Goal: Browse casually: Explore the website without a specific task or goal

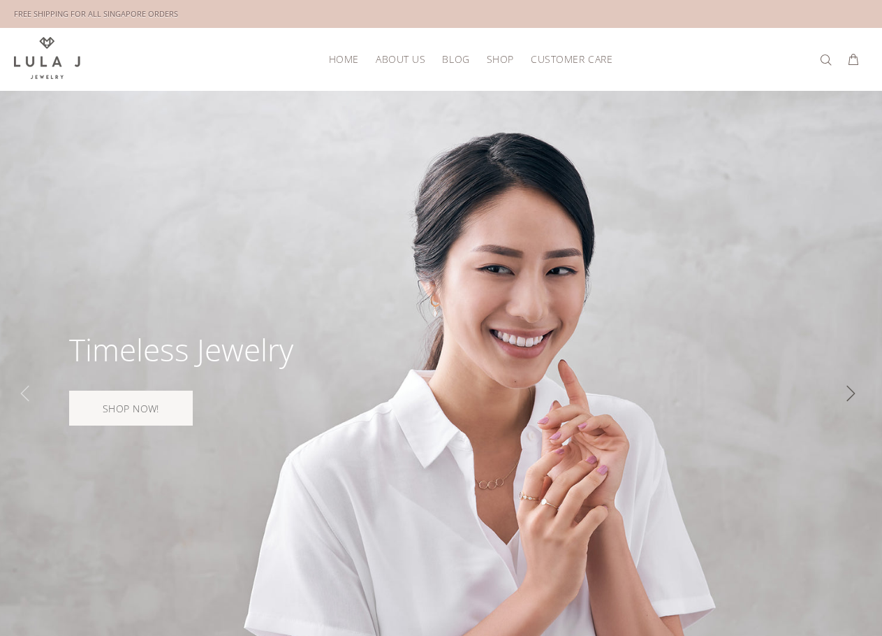
click at [847, 398] on div "Slide" at bounding box center [855, 393] width 28 height 28
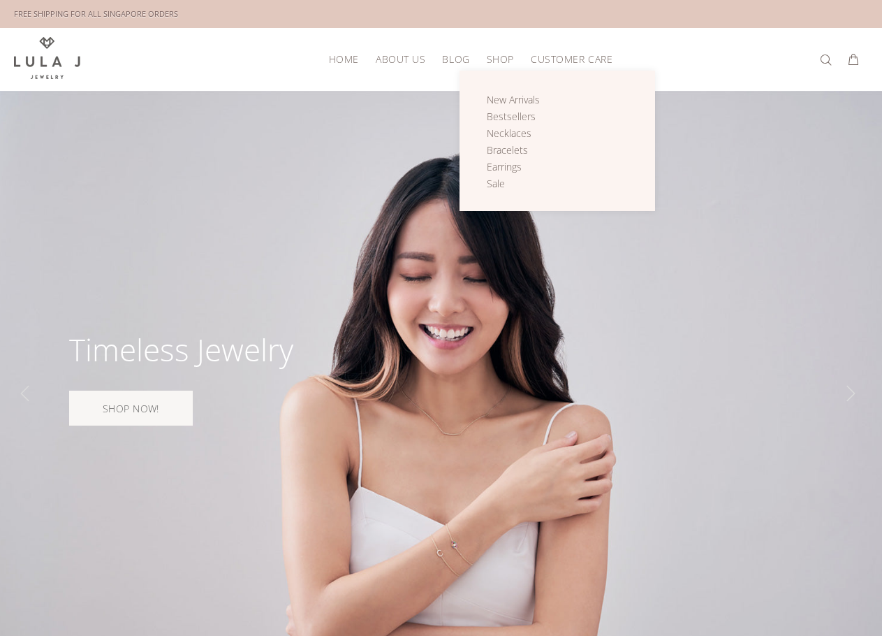
click at [507, 58] on span "Shop" at bounding box center [500, 59] width 27 height 10
click at [509, 99] on span "New Arrivals" at bounding box center [513, 99] width 53 height 13
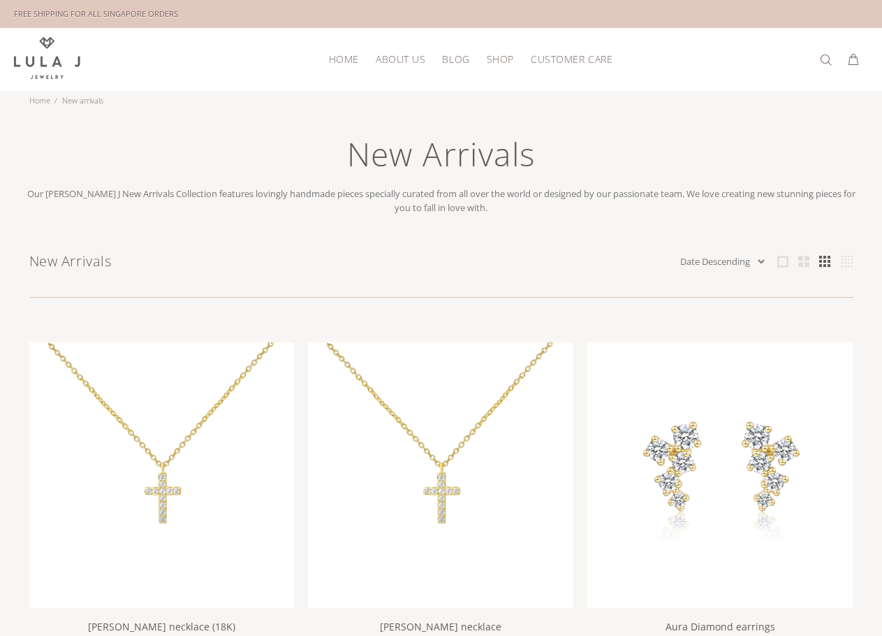
click at [342, 58] on span "HOME" at bounding box center [344, 59] width 30 height 10
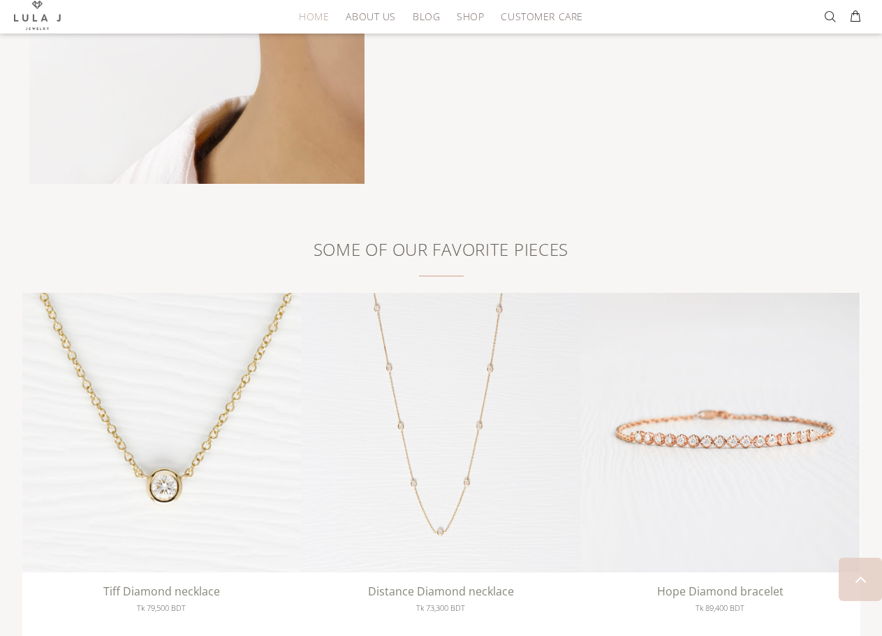
scroll to position [2026, 0]
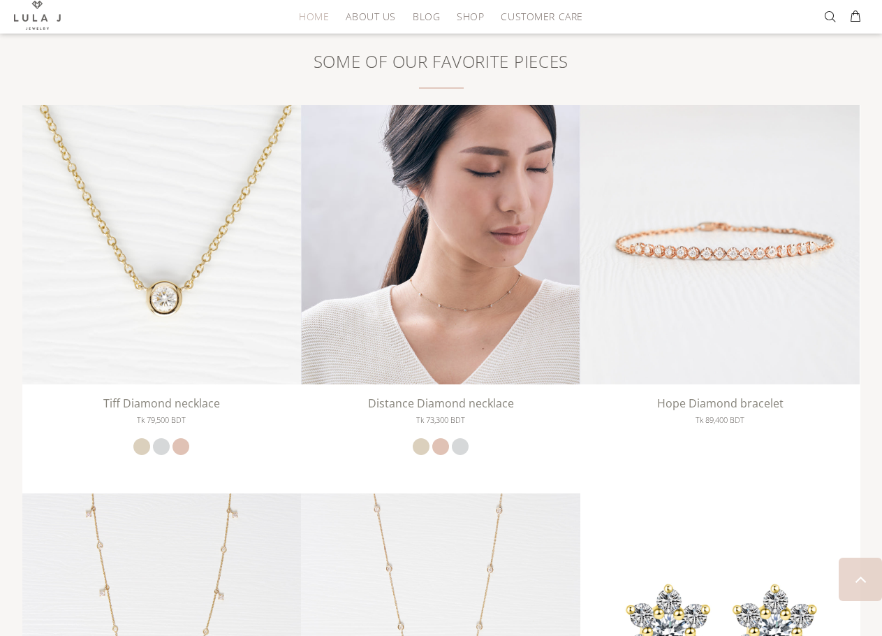
click at [486, 263] on img at bounding box center [440, 244] width 279 height 279
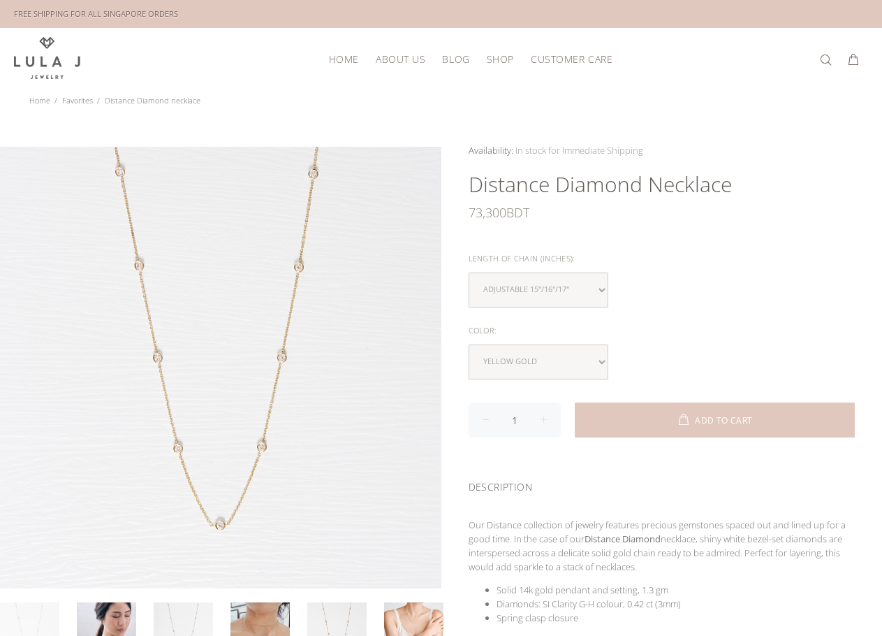
click at [61, 55] on img at bounding box center [47, 58] width 66 height 42
